Goal: Complete application form

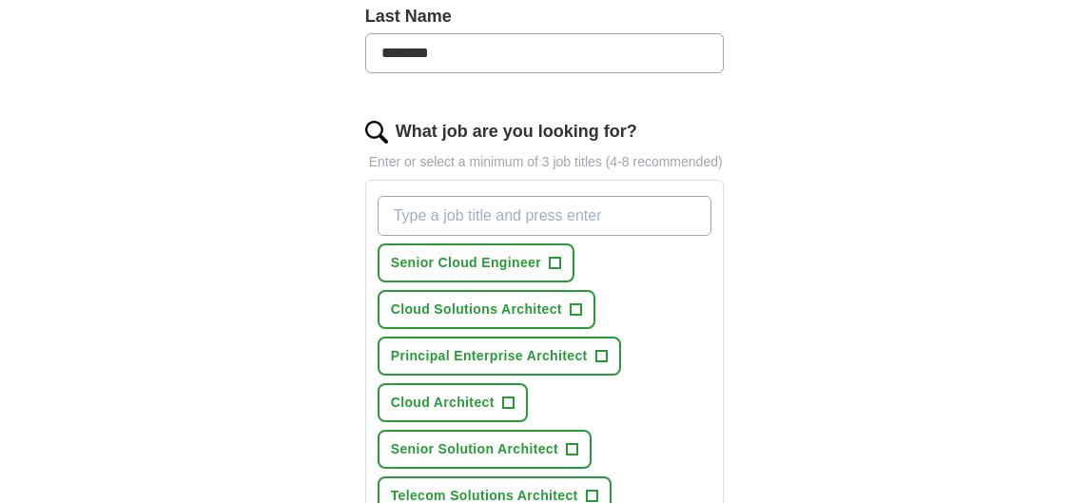
scroll to position [560, 0]
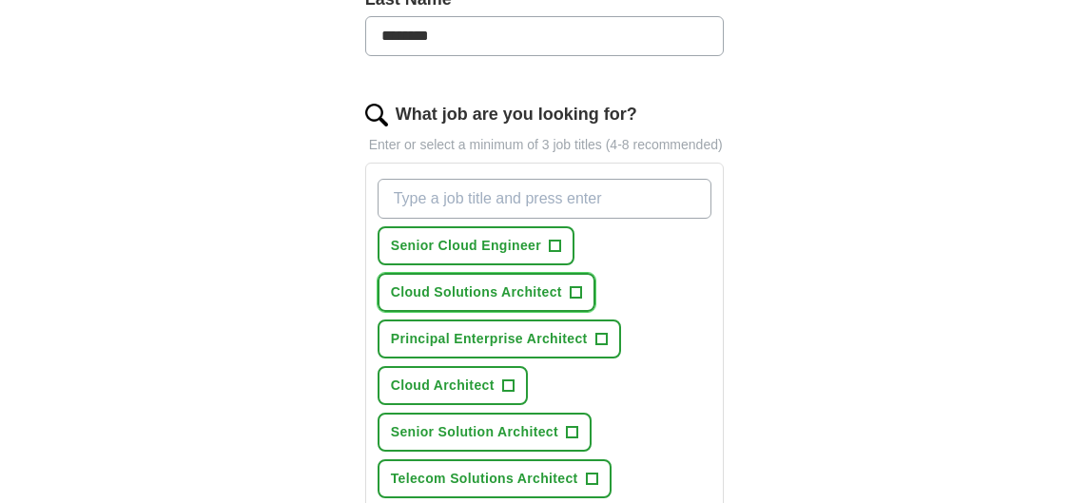
click at [577, 301] on span "+" at bounding box center [575, 292] width 11 height 15
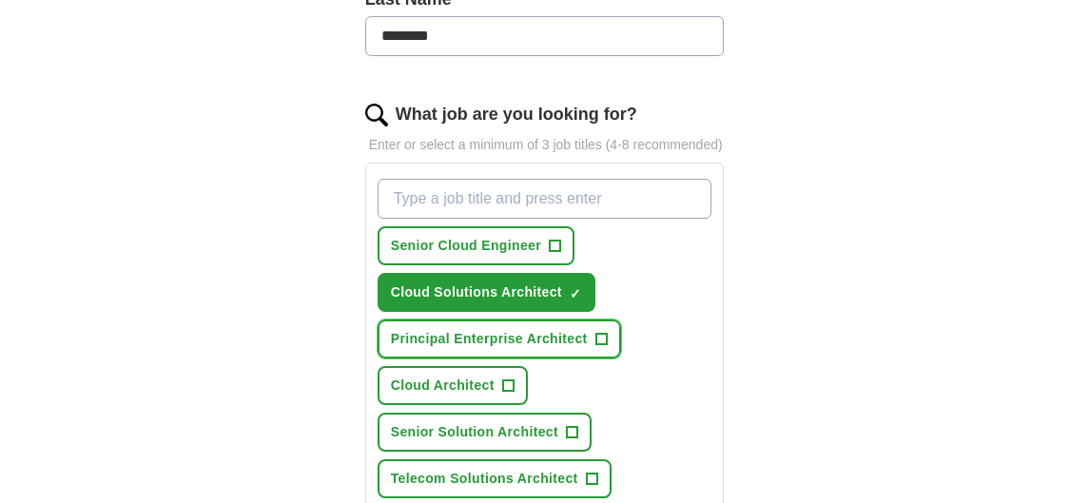
click at [599, 347] on span "+" at bounding box center [600, 339] width 11 height 15
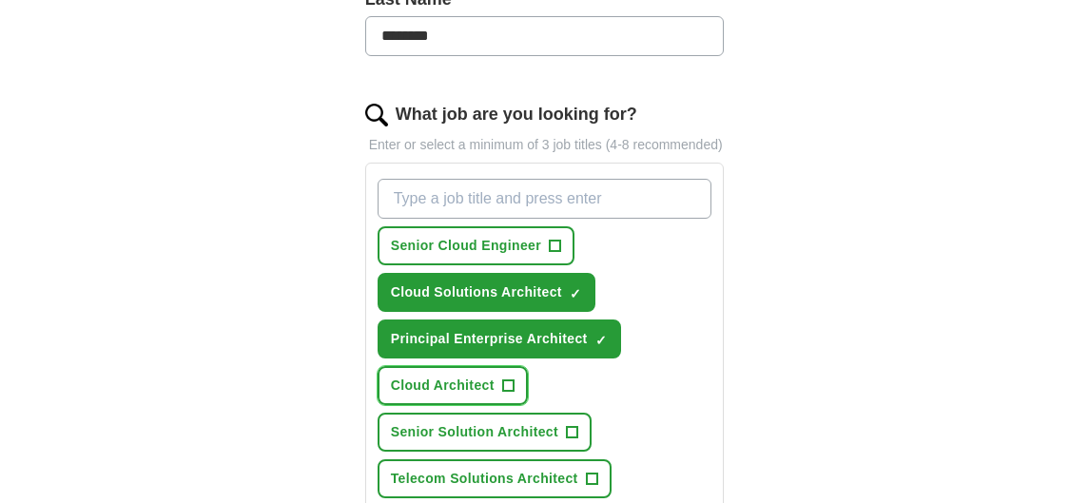
click at [509, 394] on span "+" at bounding box center [507, 386] width 11 height 15
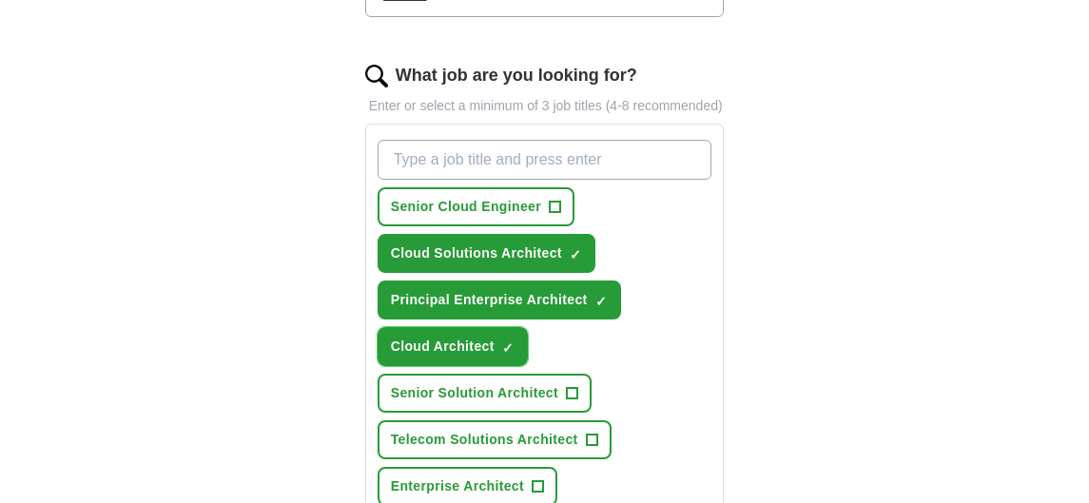
scroll to position [798, 0]
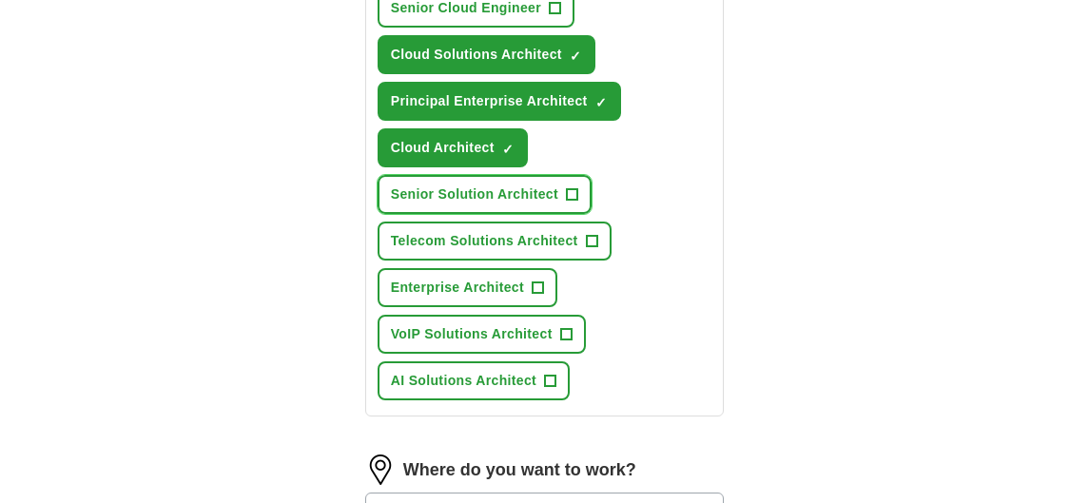
click at [575, 203] on span "+" at bounding box center [571, 194] width 11 height 15
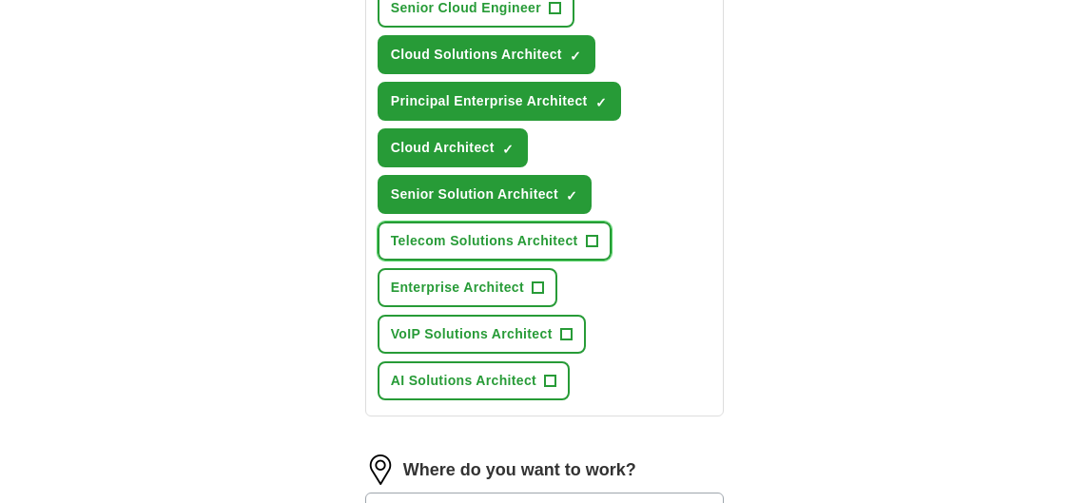
click at [592, 249] on span "+" at bounding box center [591, 241] width 11 height 15
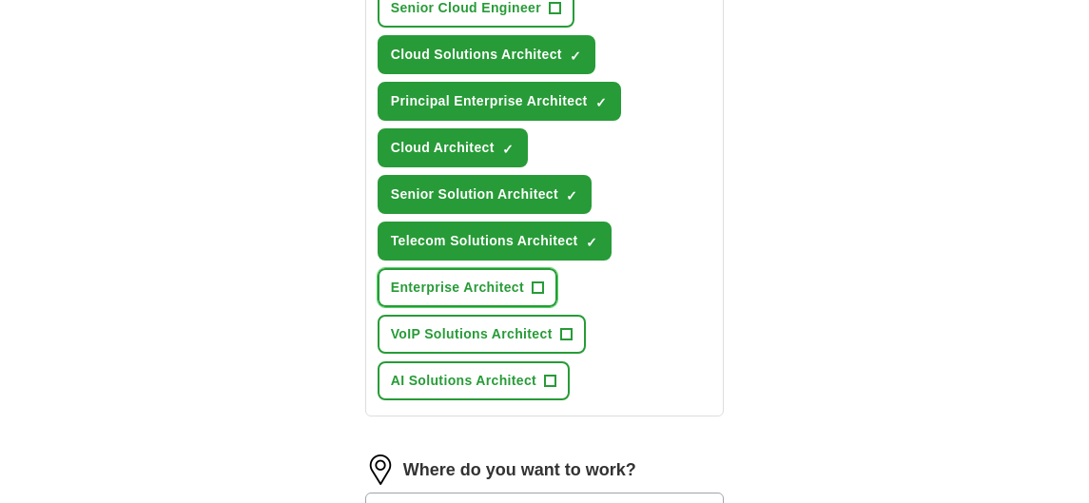
click at [533, 296] on span "+" at bounding box center [538, 288] width 11 height 15
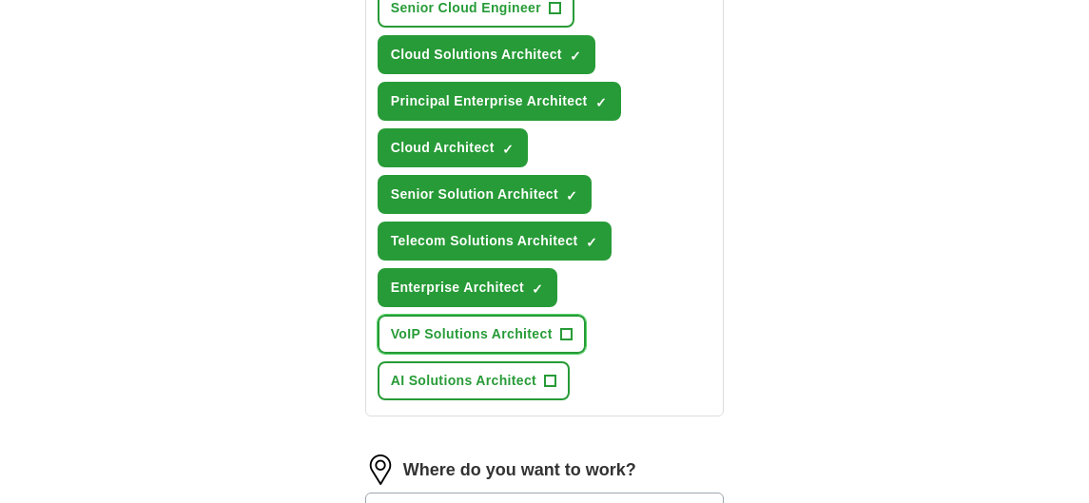
click at [564, 342] on span "+" at bounding box center [565, 334] width 11 height 15
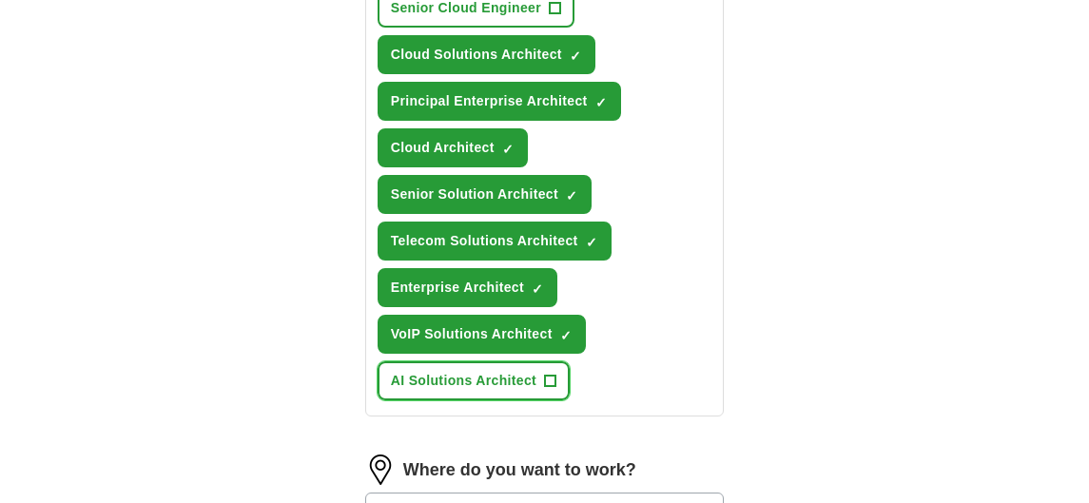
click at [551, 389] on span "+" at bounding box center [550, 381] width 11 height 15
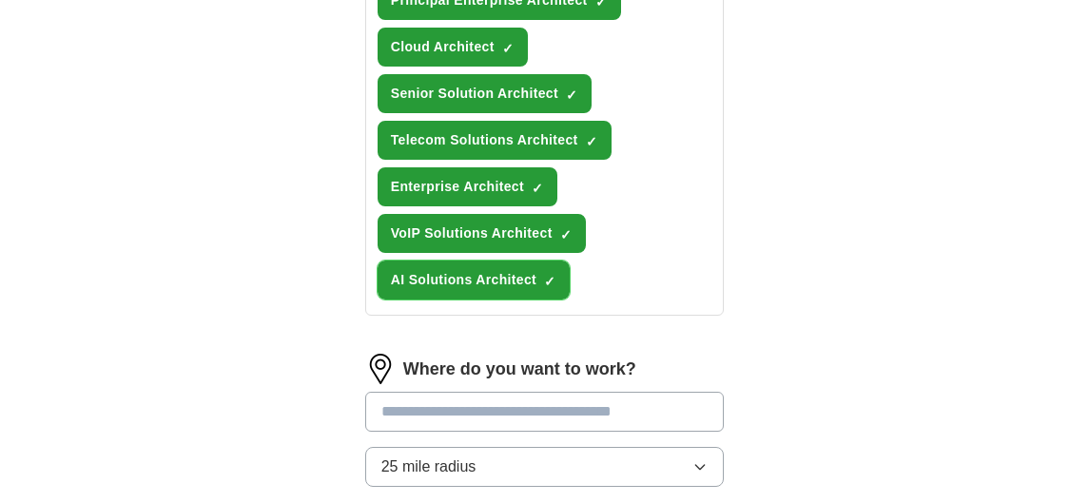
scroll to position [1036, 0]
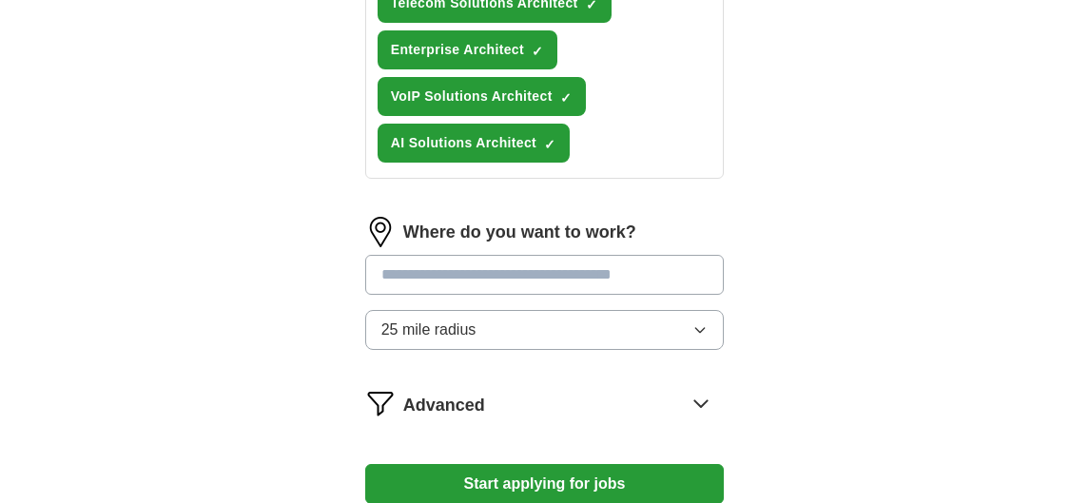
click at [563, 295] on input at bounding box center [545, 275] width 360 height 40
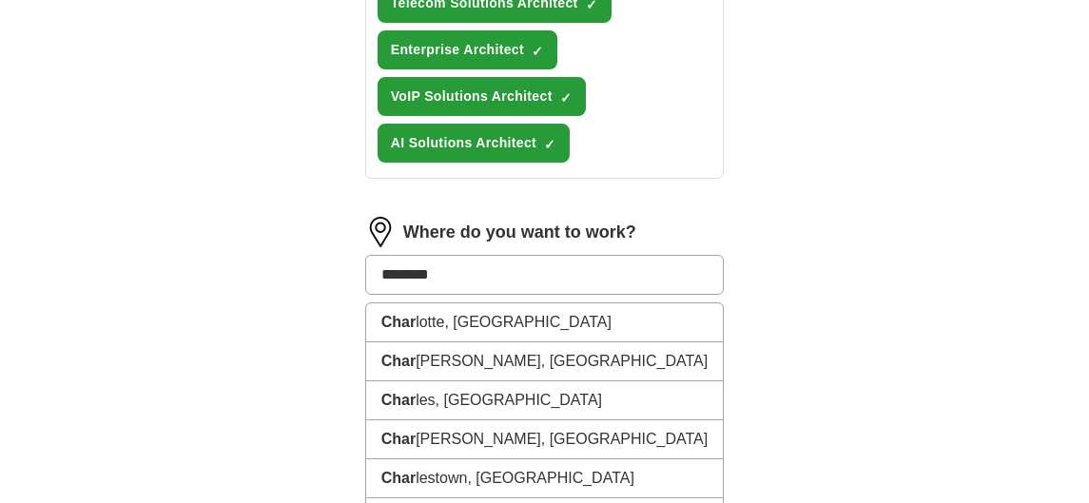
type input "*********"
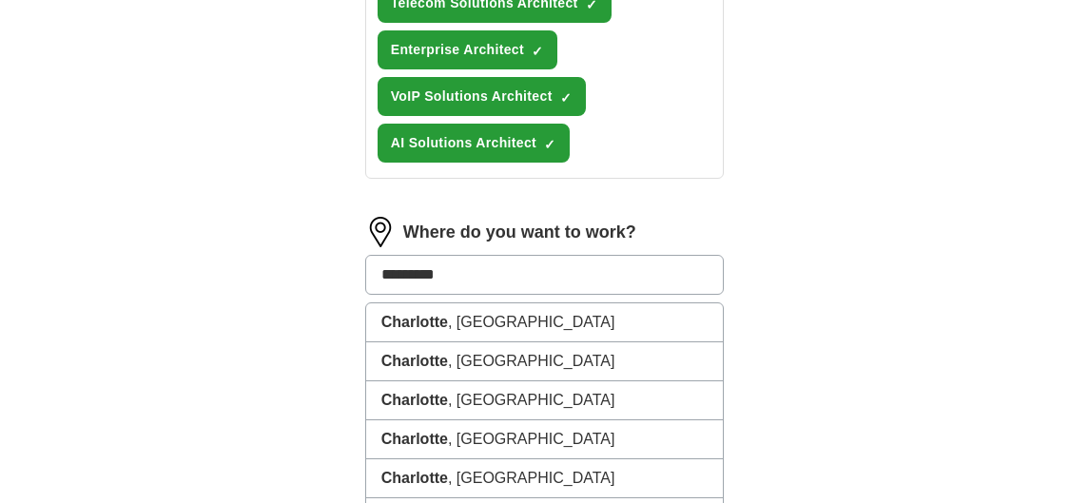
click at [489, 342] on li "[GEOGRAPHIC_DATA] , [GEOGRAPHIC_DATA]" at bounding box center [545, 322] width 358 height 39
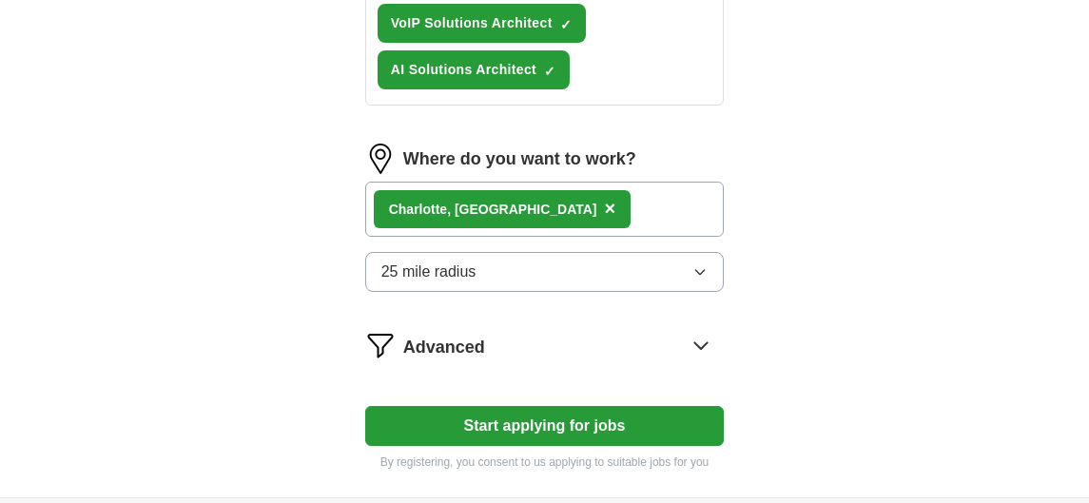
scroll to position [1120, 0]
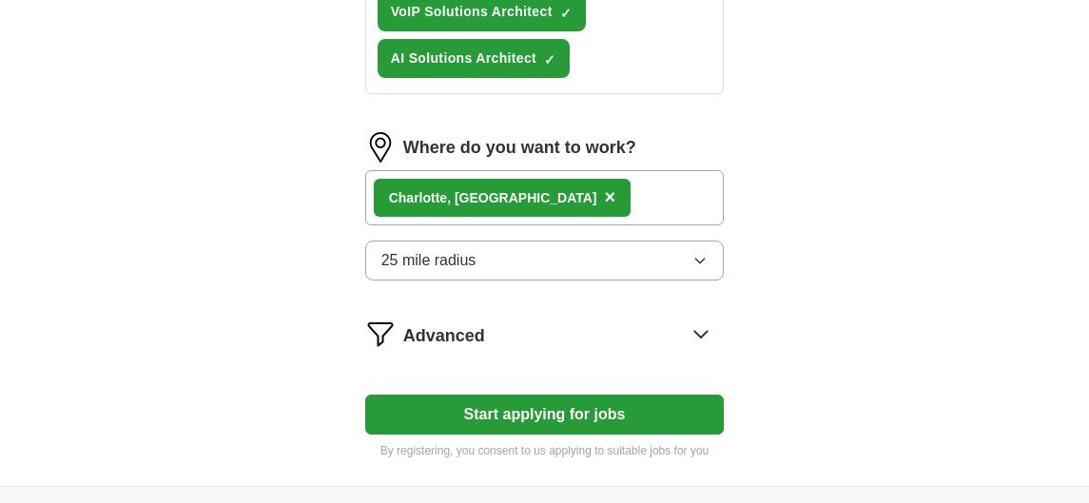
click at [517, 432] on button "Start applying for jobs" at bounding box center [545, 415] width 360 height 40
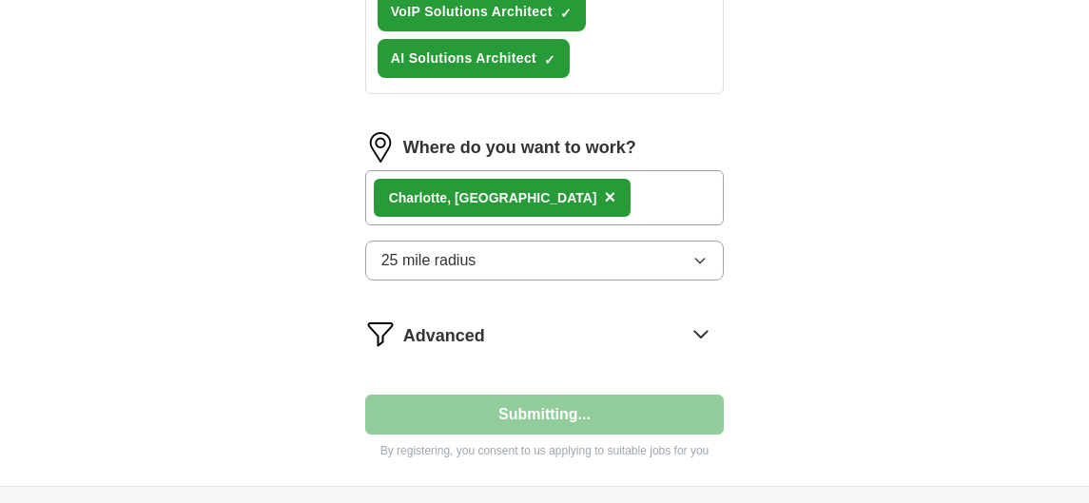
select select "**"
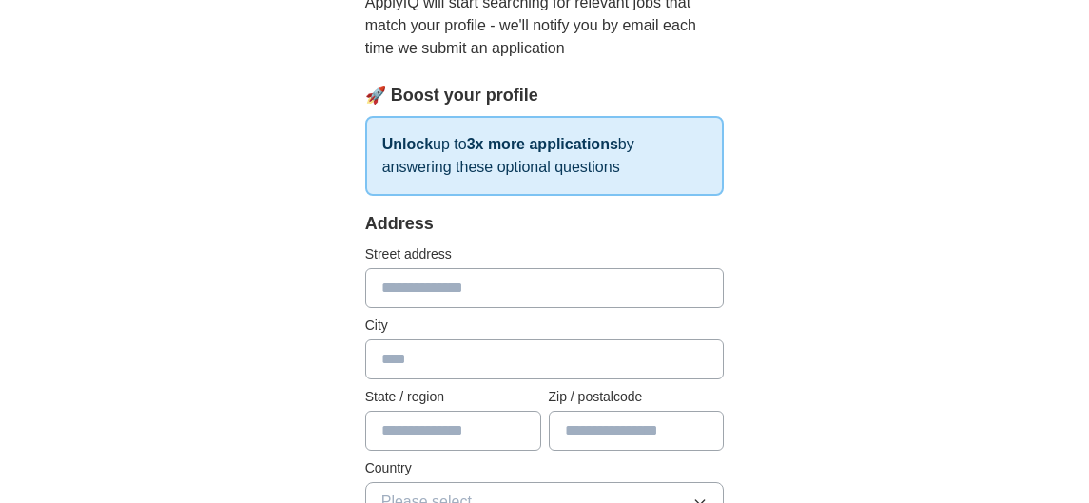
scroll to position [699, 0]
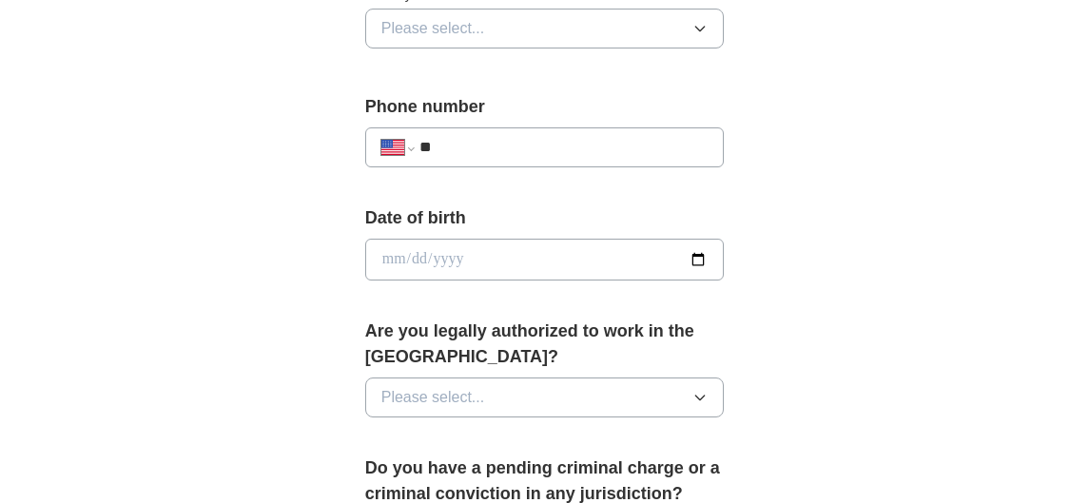
click at [411, 401] on span "Please select..." at bounding box center [433, 397] width 104 height 23
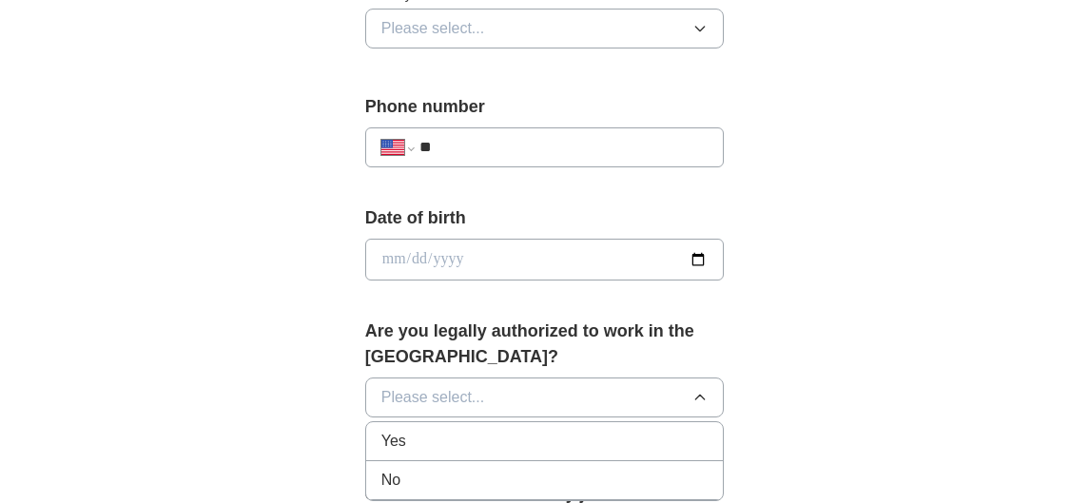
click at [411, 445] on div "Yes" at bounding box center [544, 441] width 327 height 23
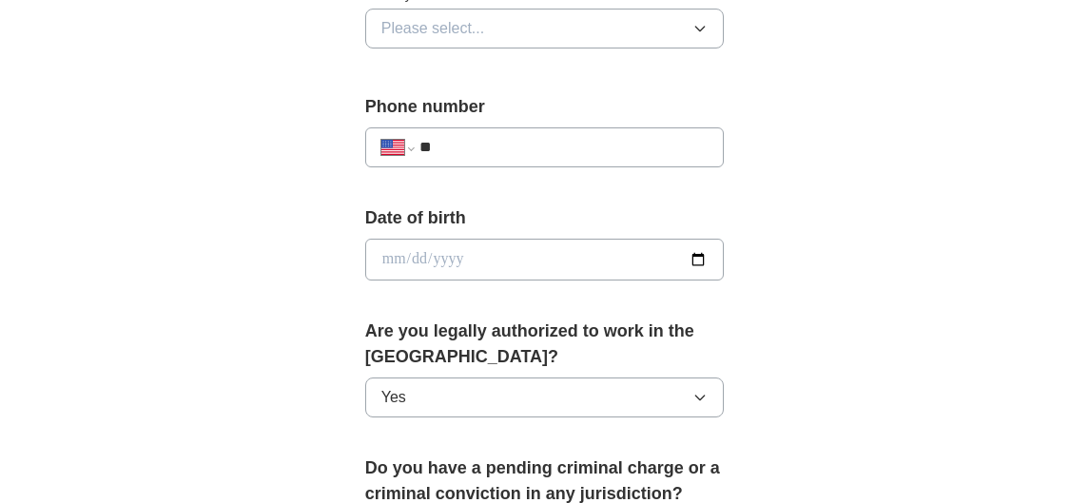
click at [648, 155] on input "**" at bounding box center [563, 147] width 289 height 23
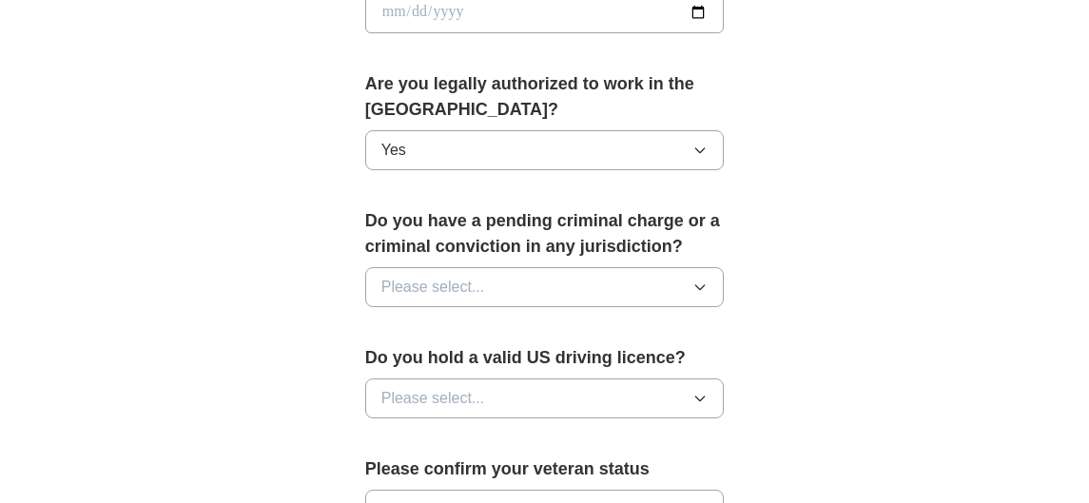
scroll to position [1125, 0]
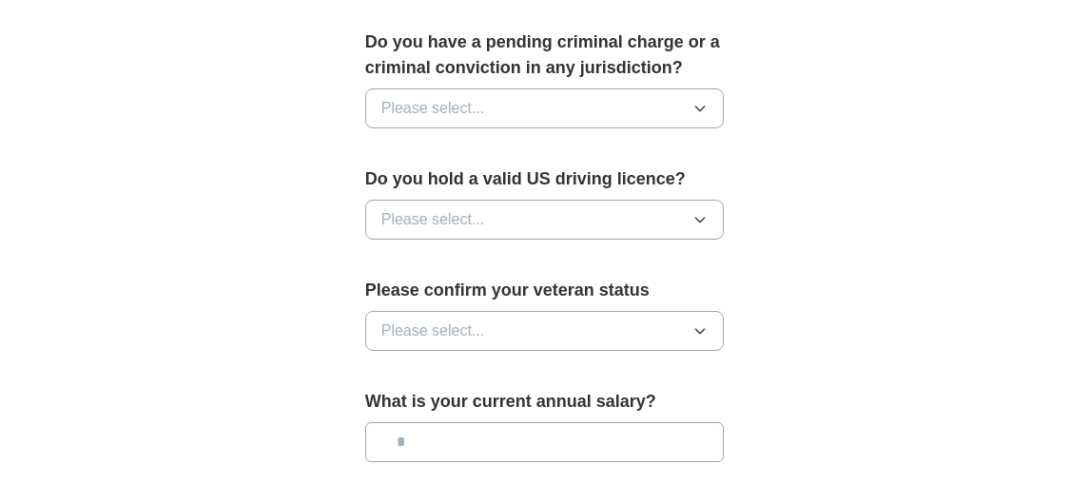
type input "**********"
click at [467, 231] on button "Please select..." at bounding box center [545, 220] width 360 height 40
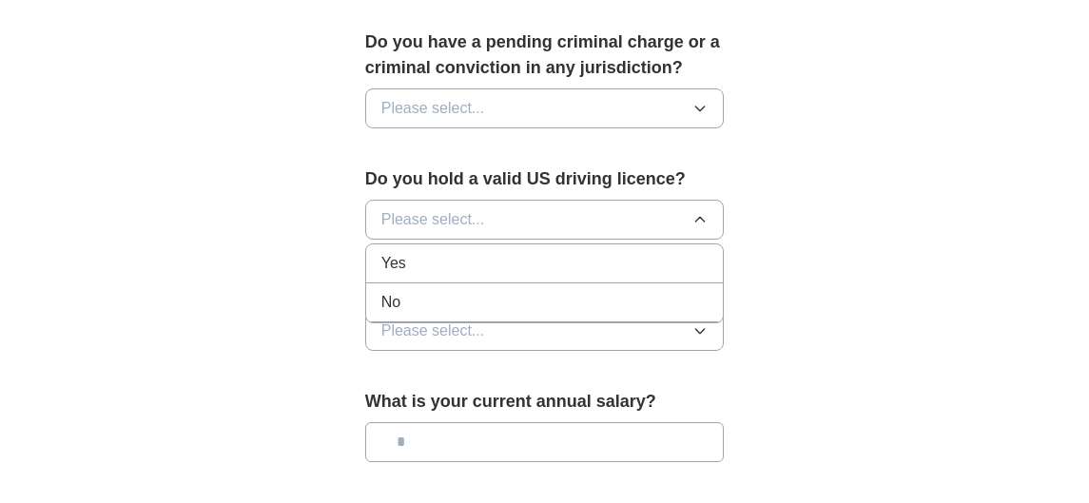
click at [454, 263] on div "Yes" at bounding box center [544, 263] width 327 height 23
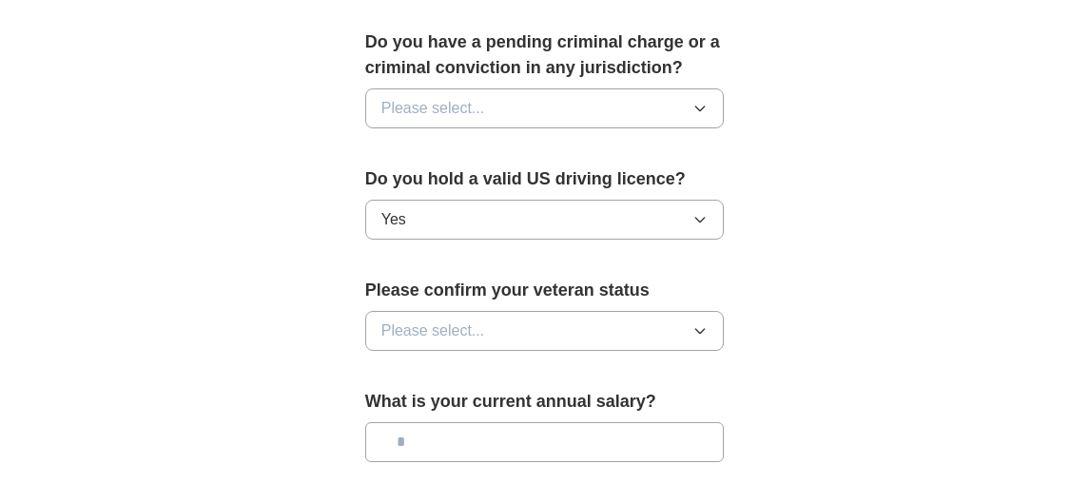
click at [448, 343] on button "Please select..." at bounding box center [545, 331] width 360 height 40
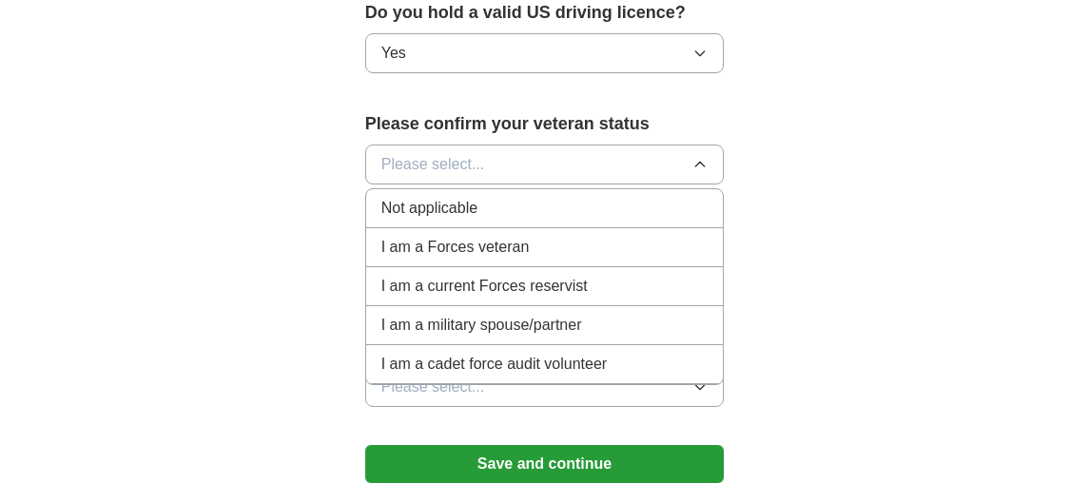
scroll to position [1328, 0]
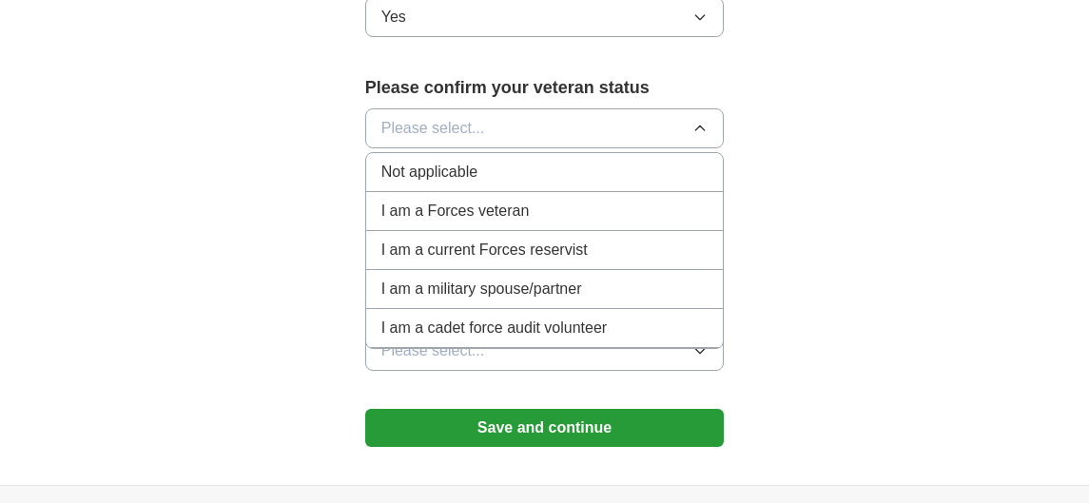
click at [458, 175] on span "Not applicable" at bounding box center [429, 172] width 96 height 23
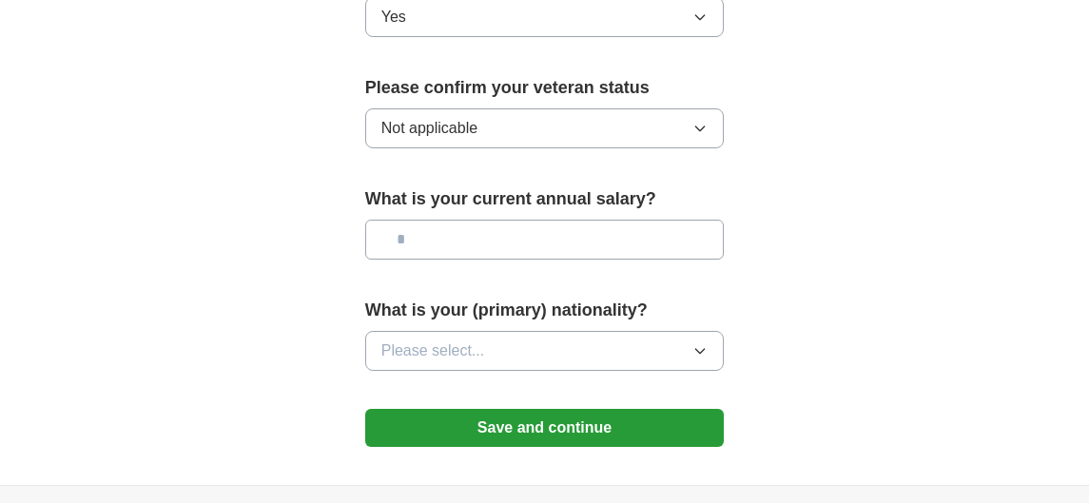
click at [454, 341] on span "Please select..." at bounding box center [433, 351] width 104 height 23
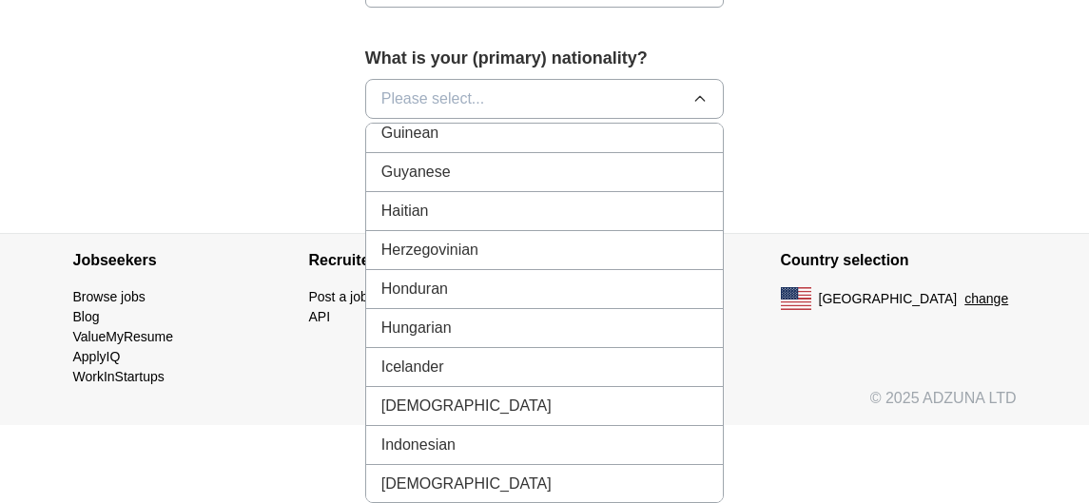
scroll to position [2857, 0]
click at [410, 402] on span "[DEMOGRAPHIC_DATA]" at bounding box center [466, 405] width 170 height 23
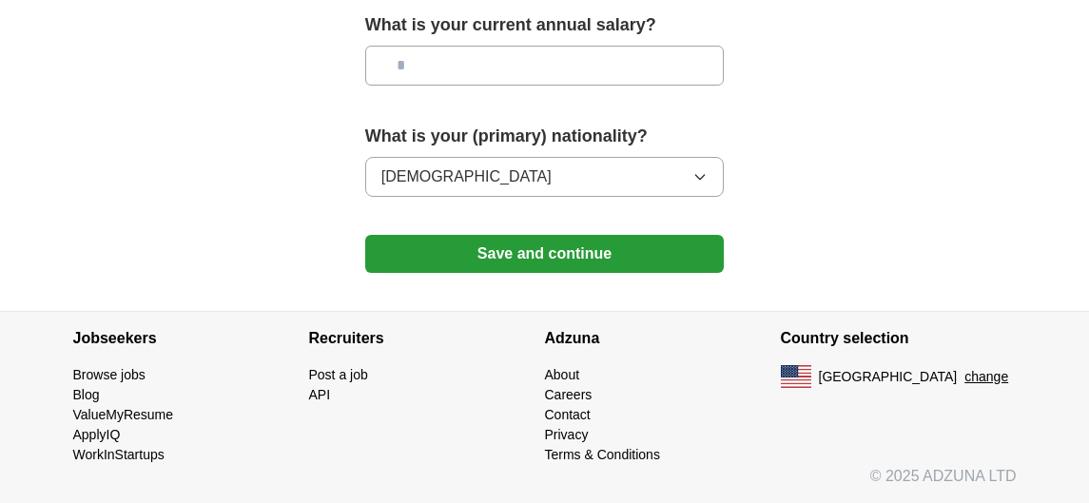
click at [532, 262] on button "Save and continue" at bounding box center [545, 254] width 360 height 38
